Goal: Find specific page/section

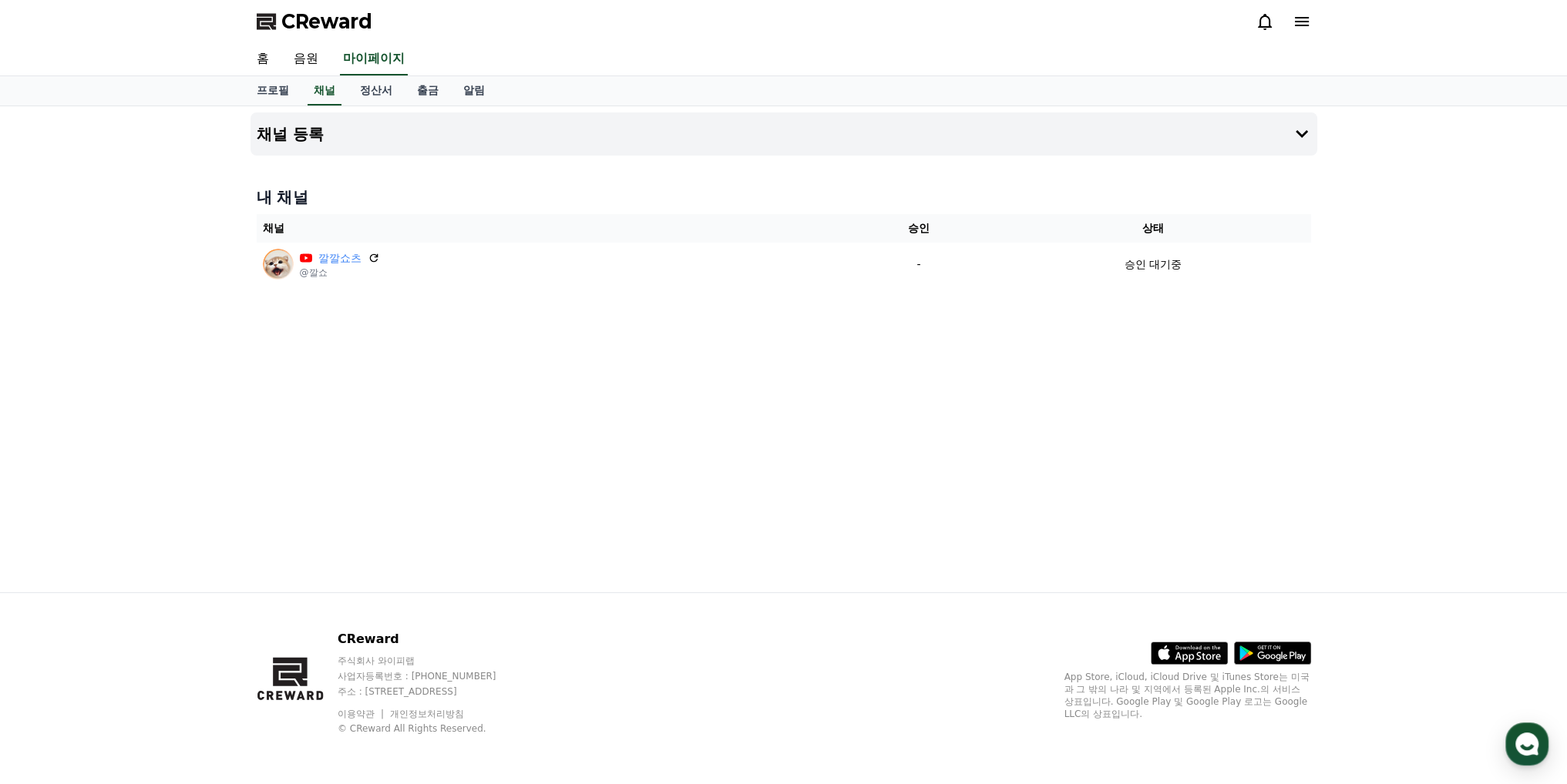
click at [1387, 370] on div "채널 등록 내 채널 채널 승인 상태 깔깔쇼츠 @깔쇼 - 승인 대기중" at bounding box center [784, 349] width 1567 height 486
